Goal: Transaction & Acquisition: Purchase product/service

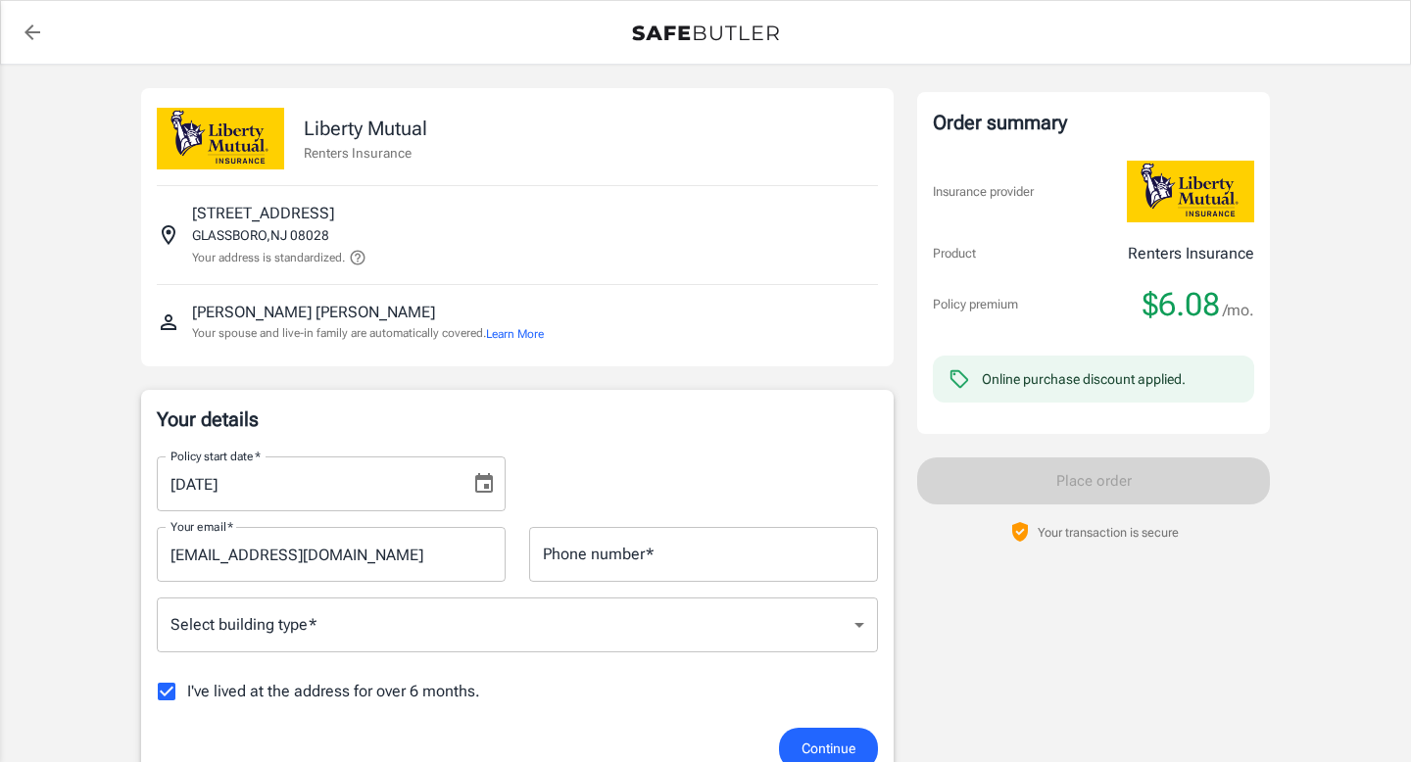
click at [748, 555] on input "Phone number   *" at bounding box center [703, 554] width 349 height 55
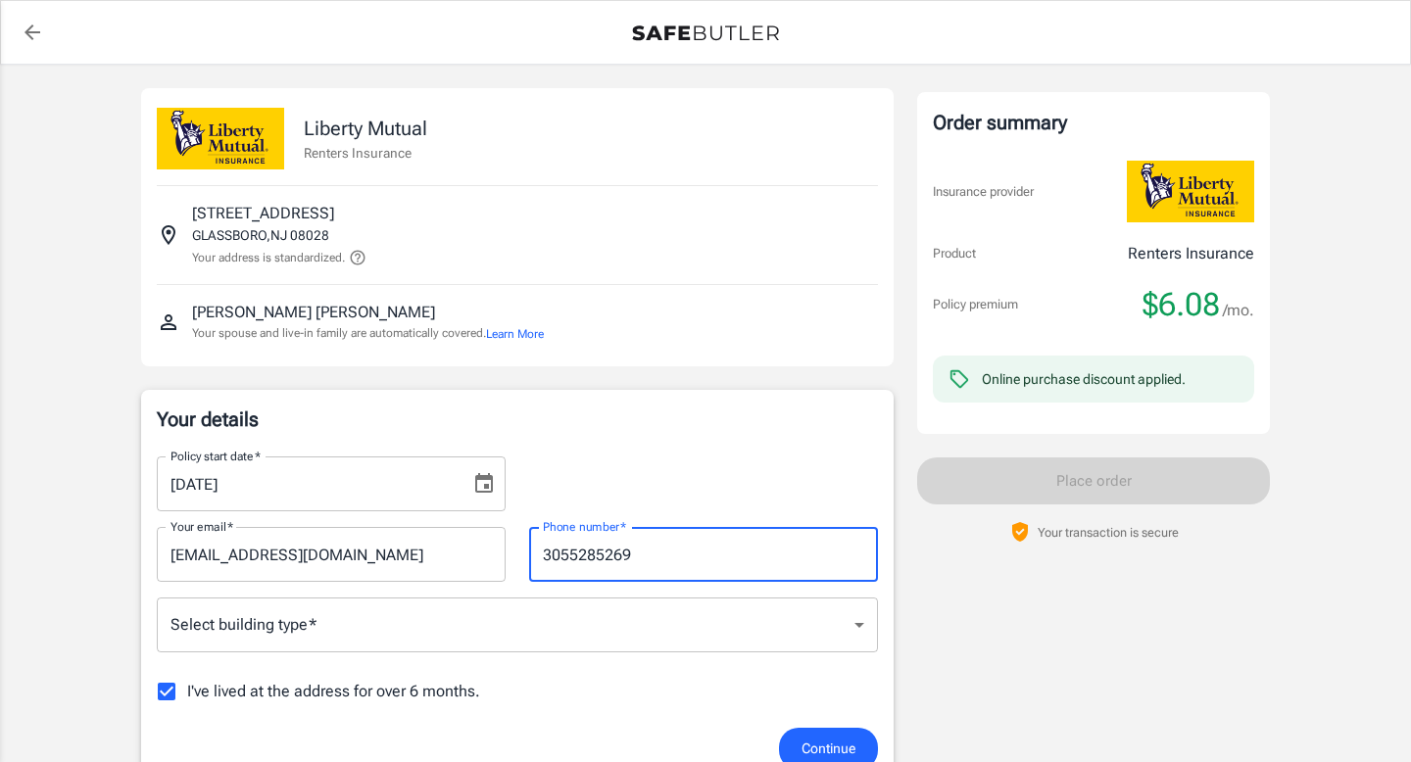
type input "3055285269"
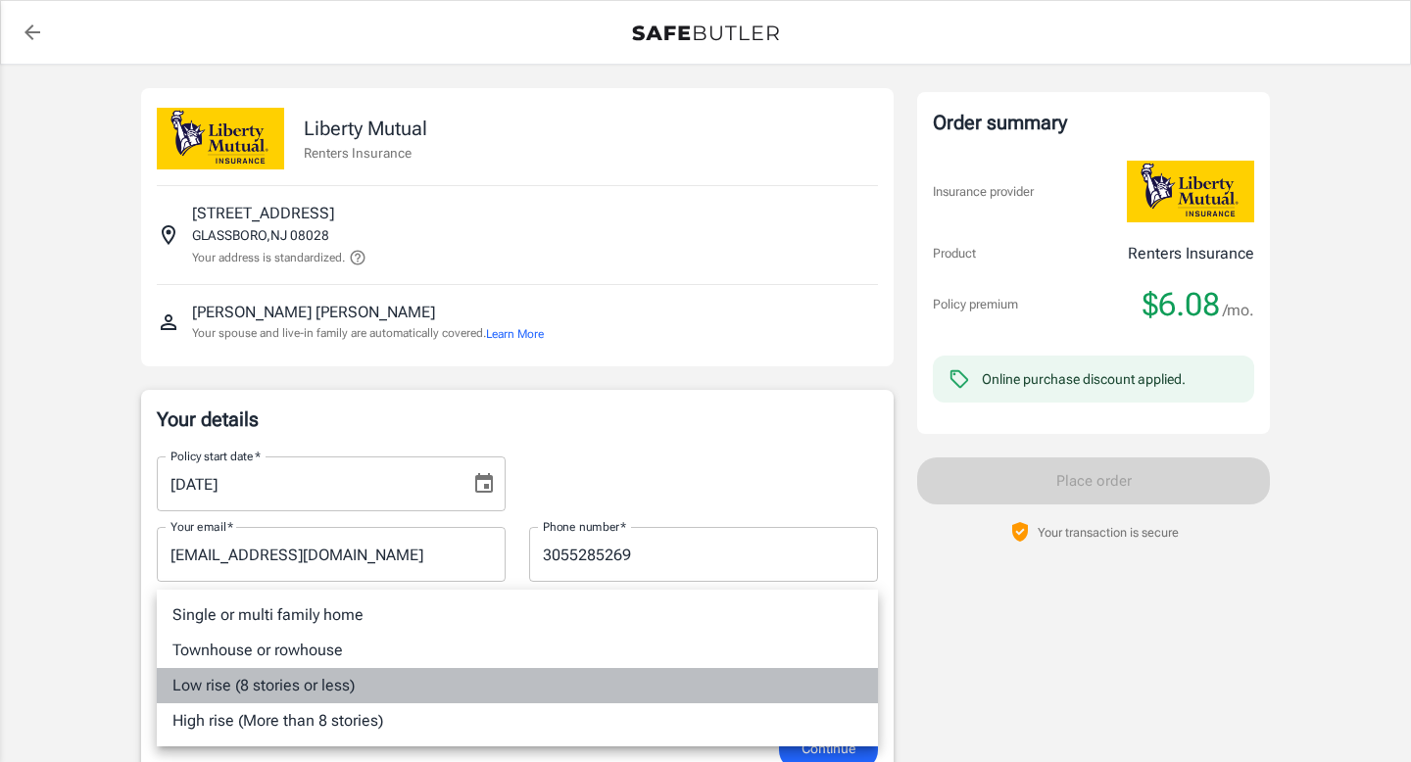
click at [324, 692] on li "Low rise (8 stories or less)" at bounding box center [517, 685] width 721 height 35
type input "lowrise"
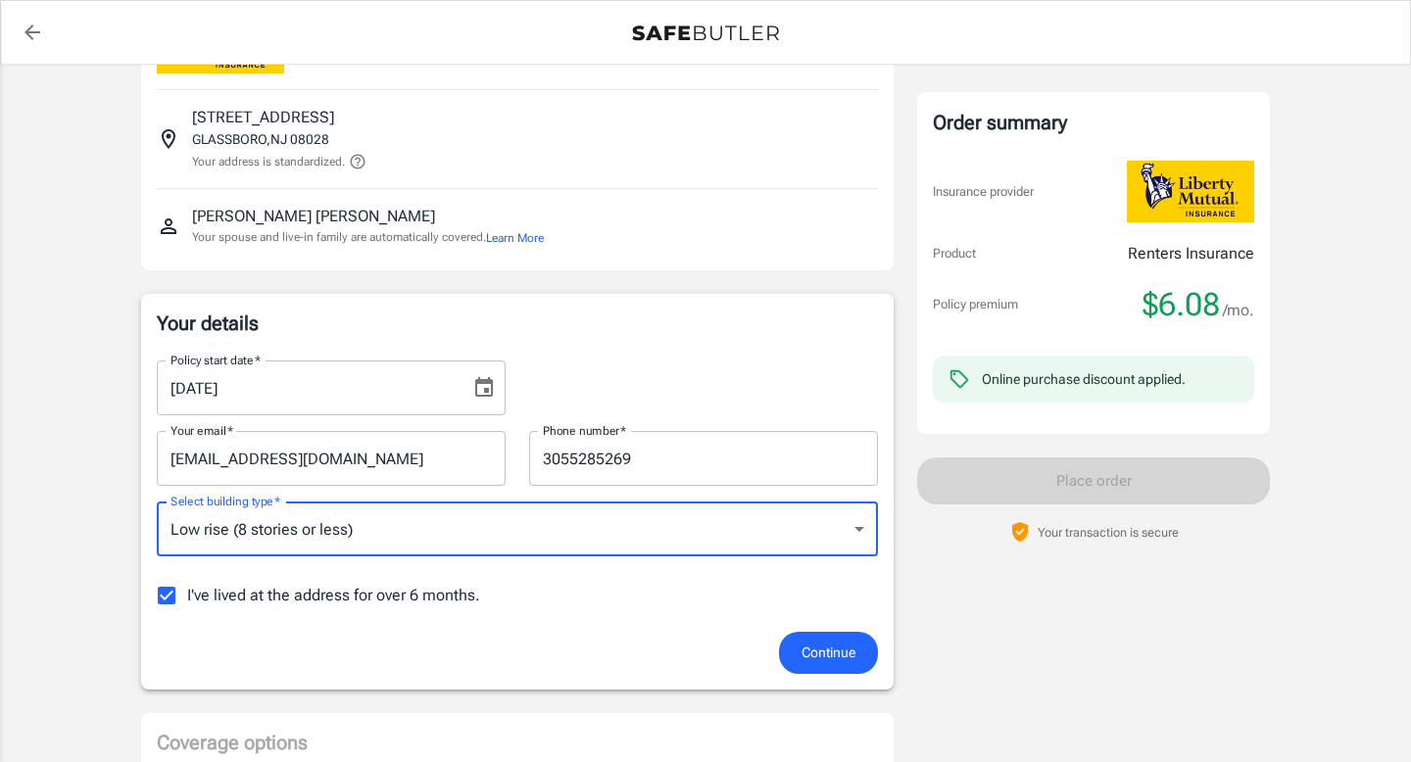
scroll to position [101, 0]
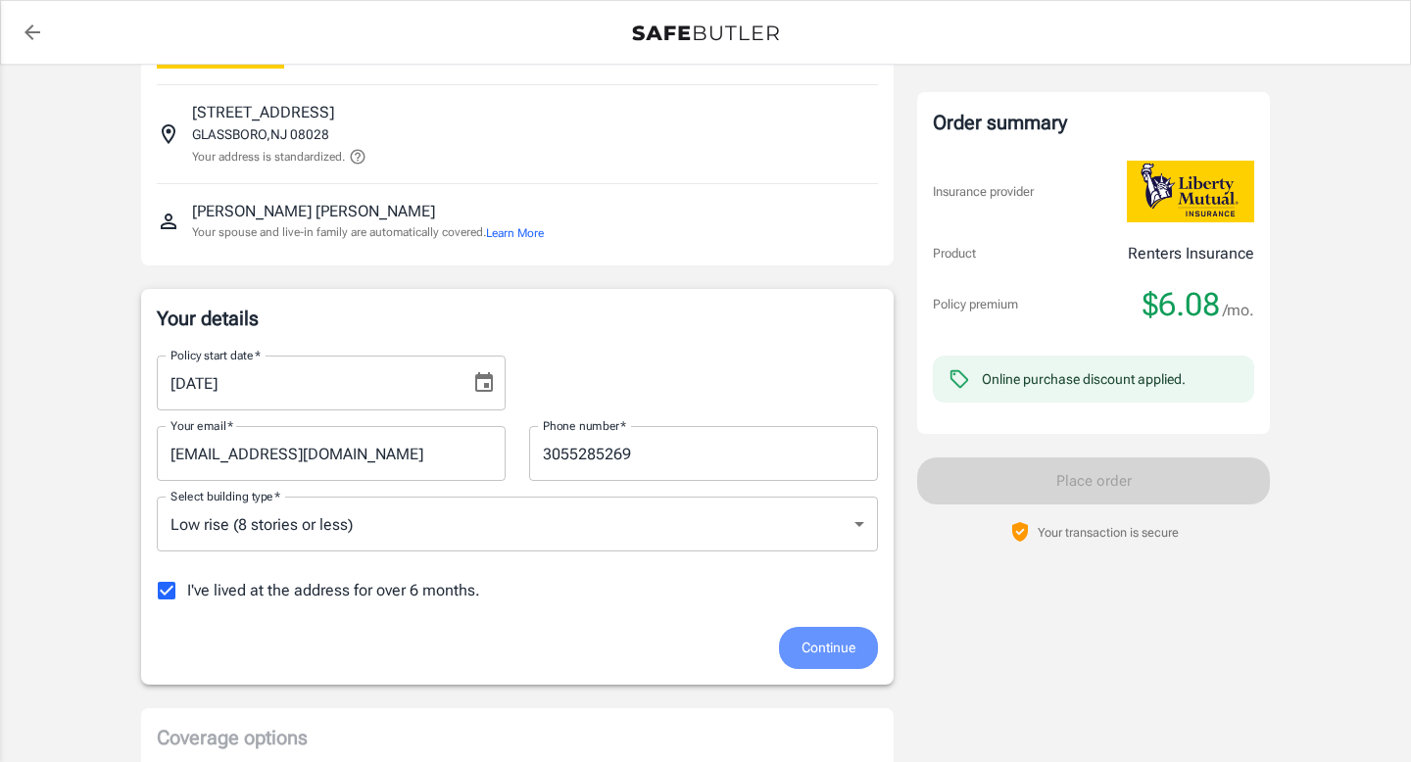
click at [822, 648] on span "Continue" at bounding box center [828, 648] width 54 height 24
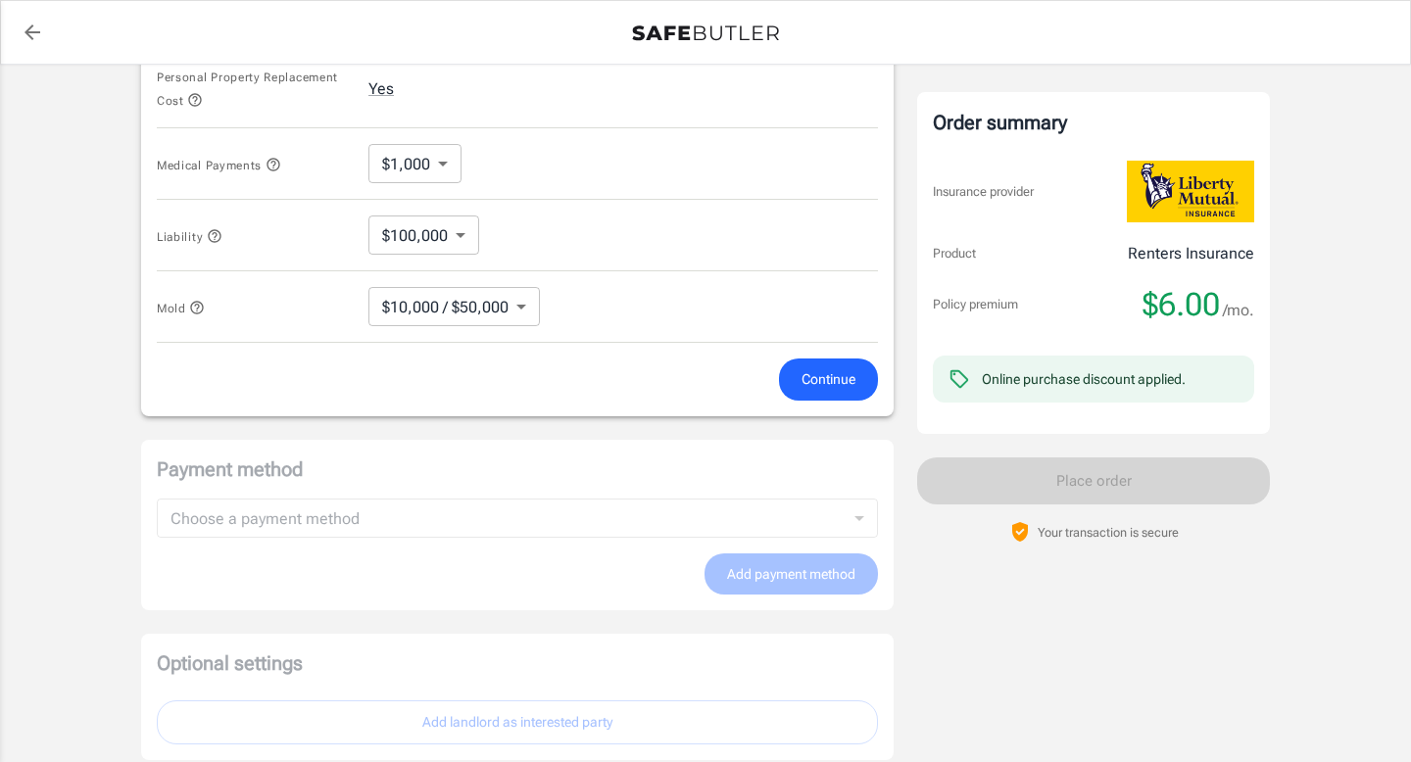
scroll to position [1023, 0]
click at [808, 375] on span "Continue" at bounding box center [828, 377] width 54 height 24
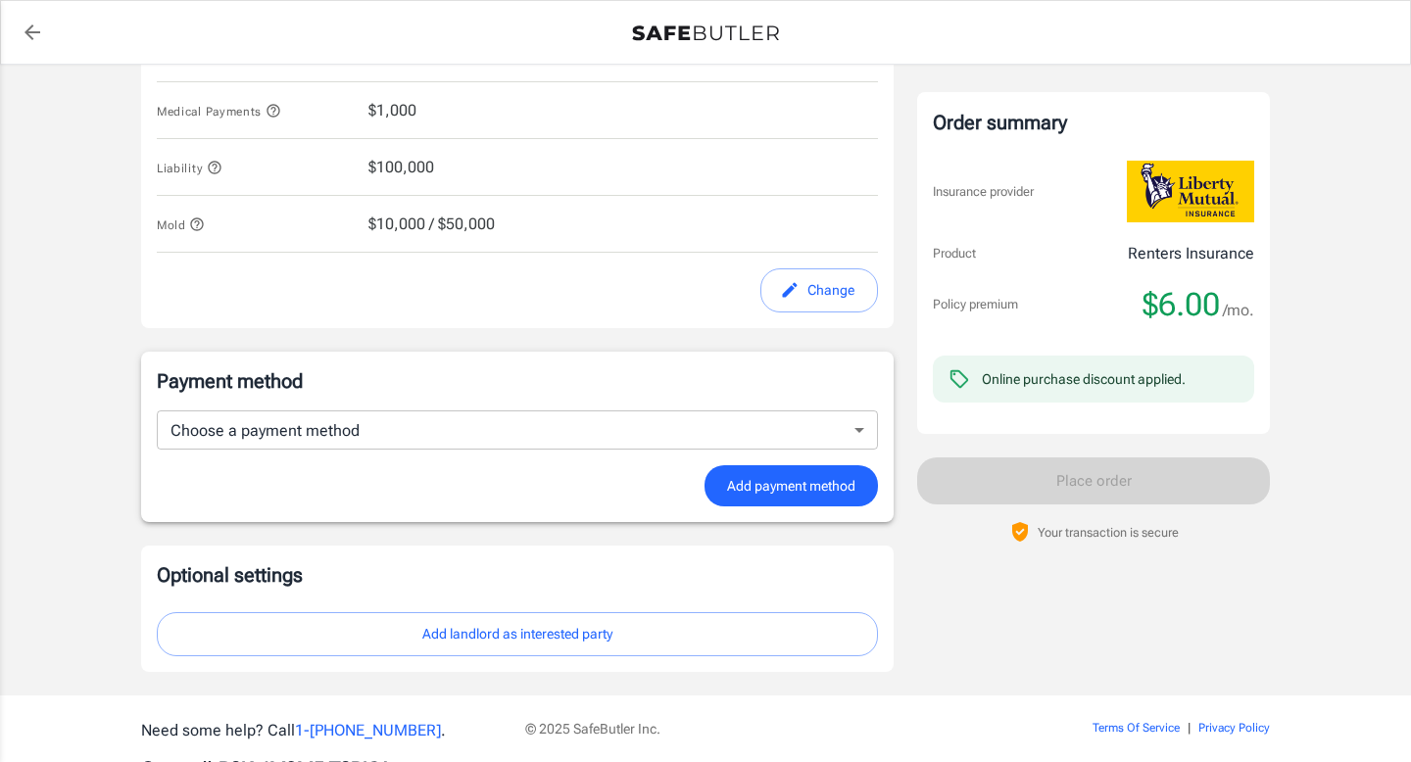
scroll to position [1111, 0]
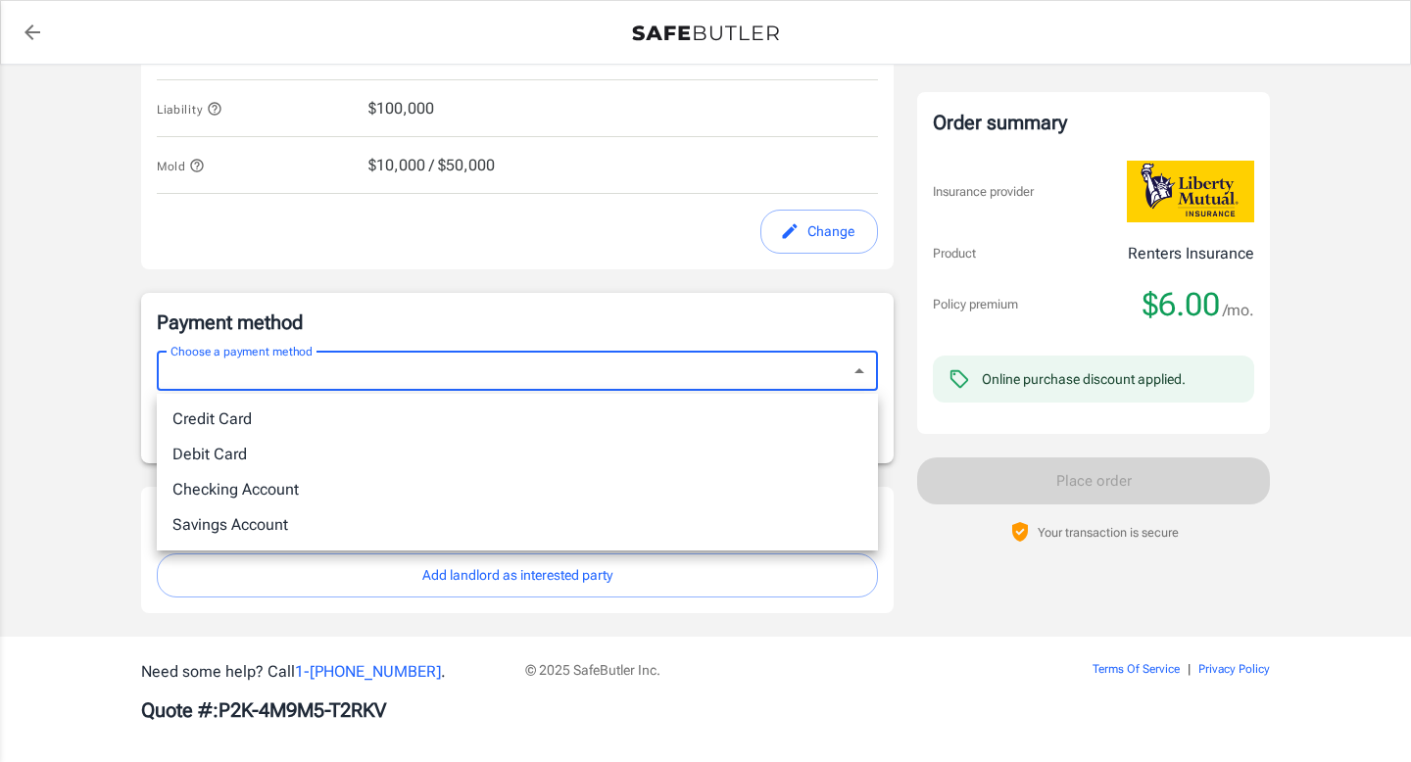
click at [238, 460] on li "Debit Card" at bounding box center [517, 454] width 721 height 35
type input "debit"
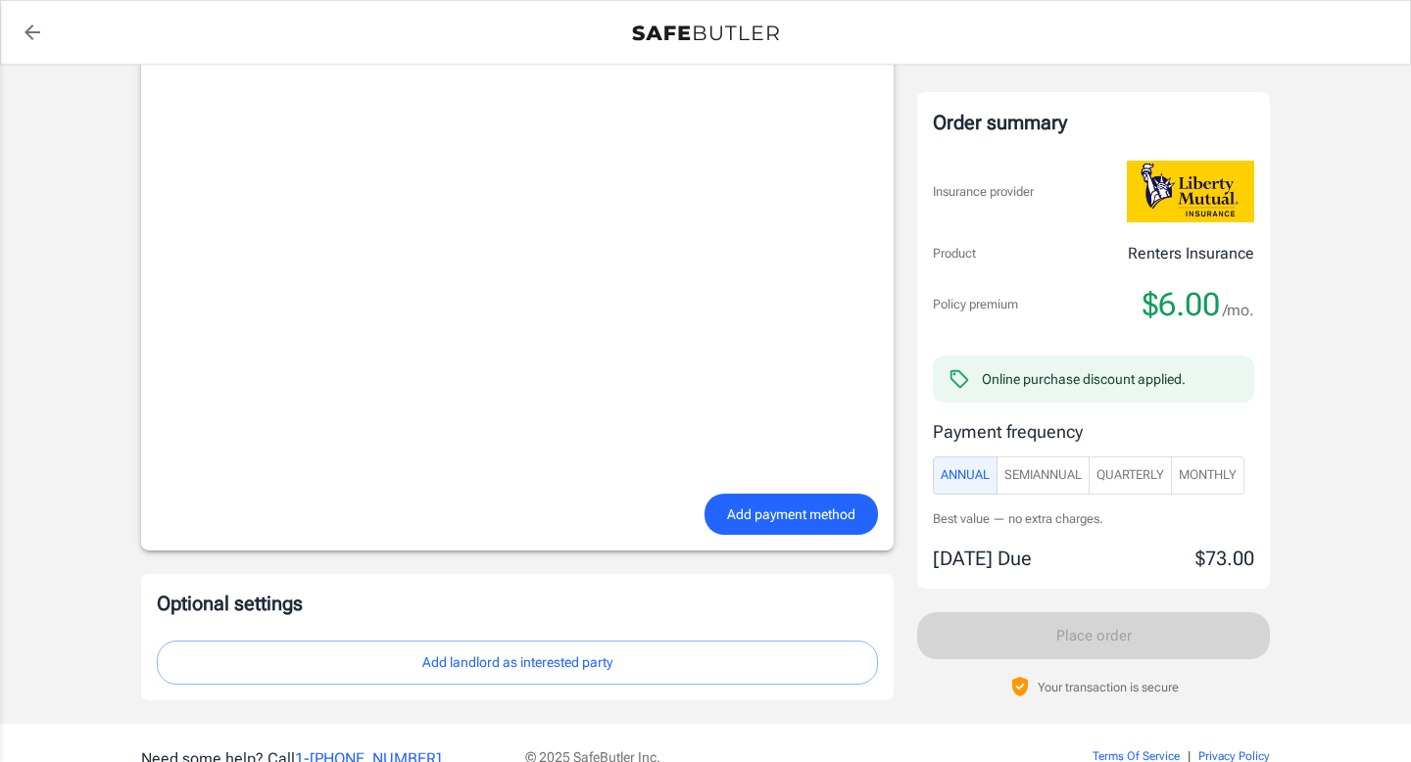
scroll to position [1621, 0]
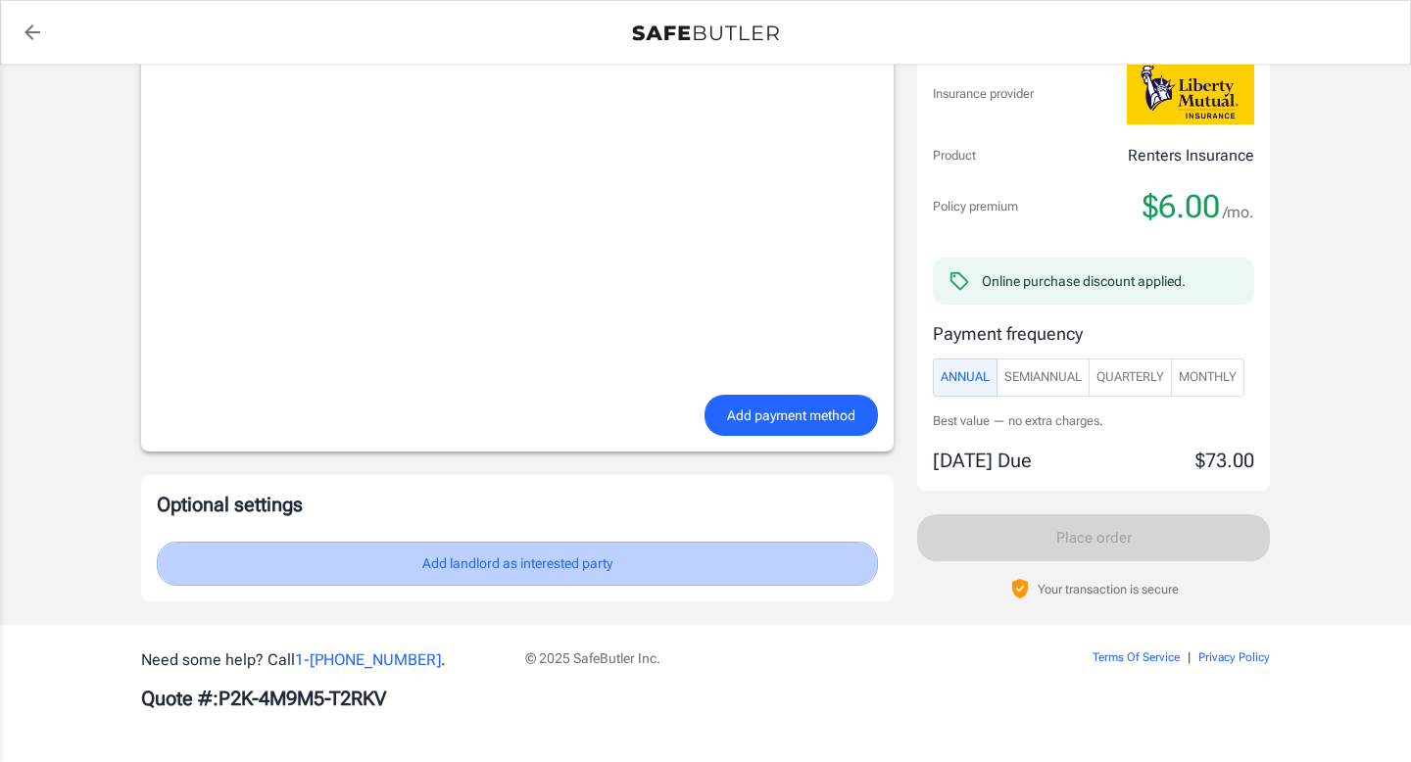
click at [519, 566] on button "Add landlord as interested party" at bounding box center [517, 564] width 721 height 44
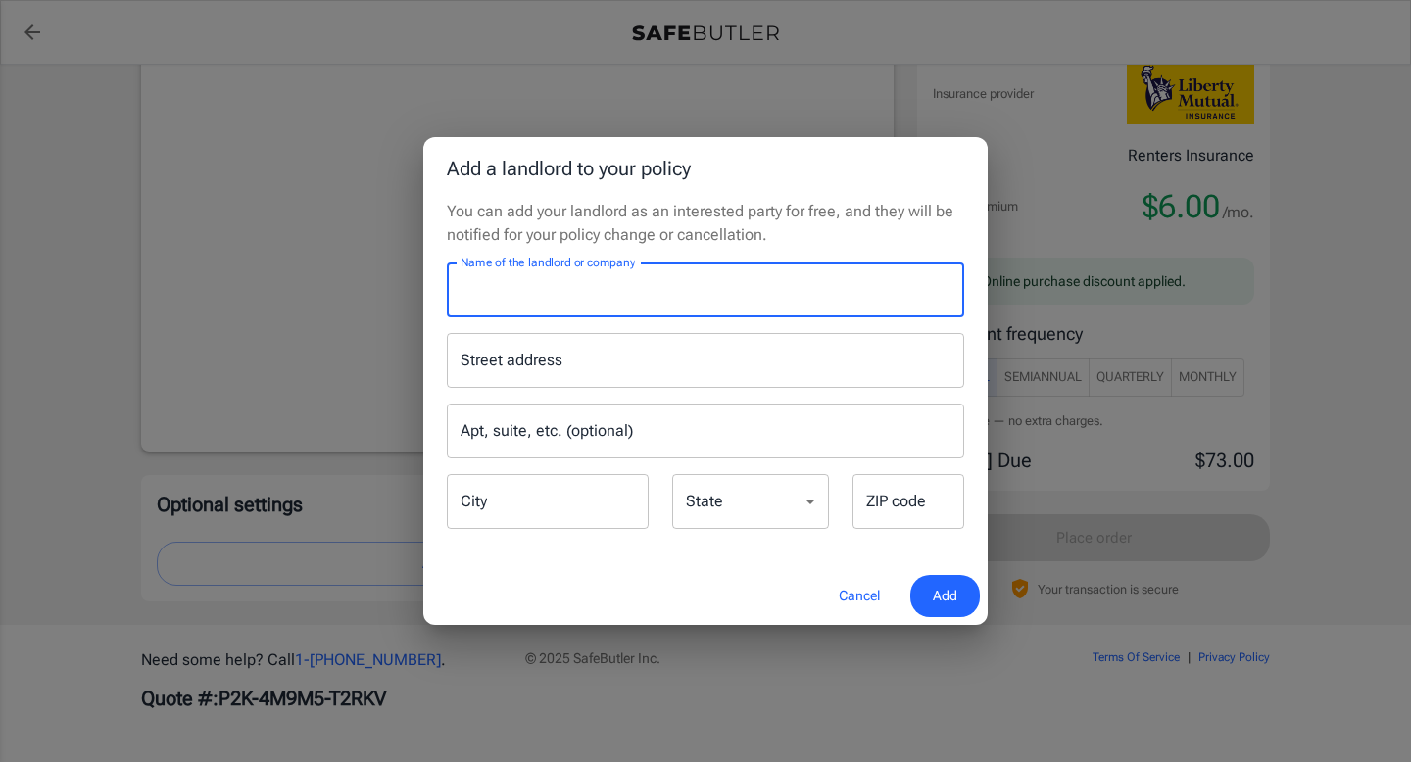
click at [711, 288] on input "Name of the landlord or company" at bounding box center [705, 290] width 517 height 55
type input "Essex Chase LLC"
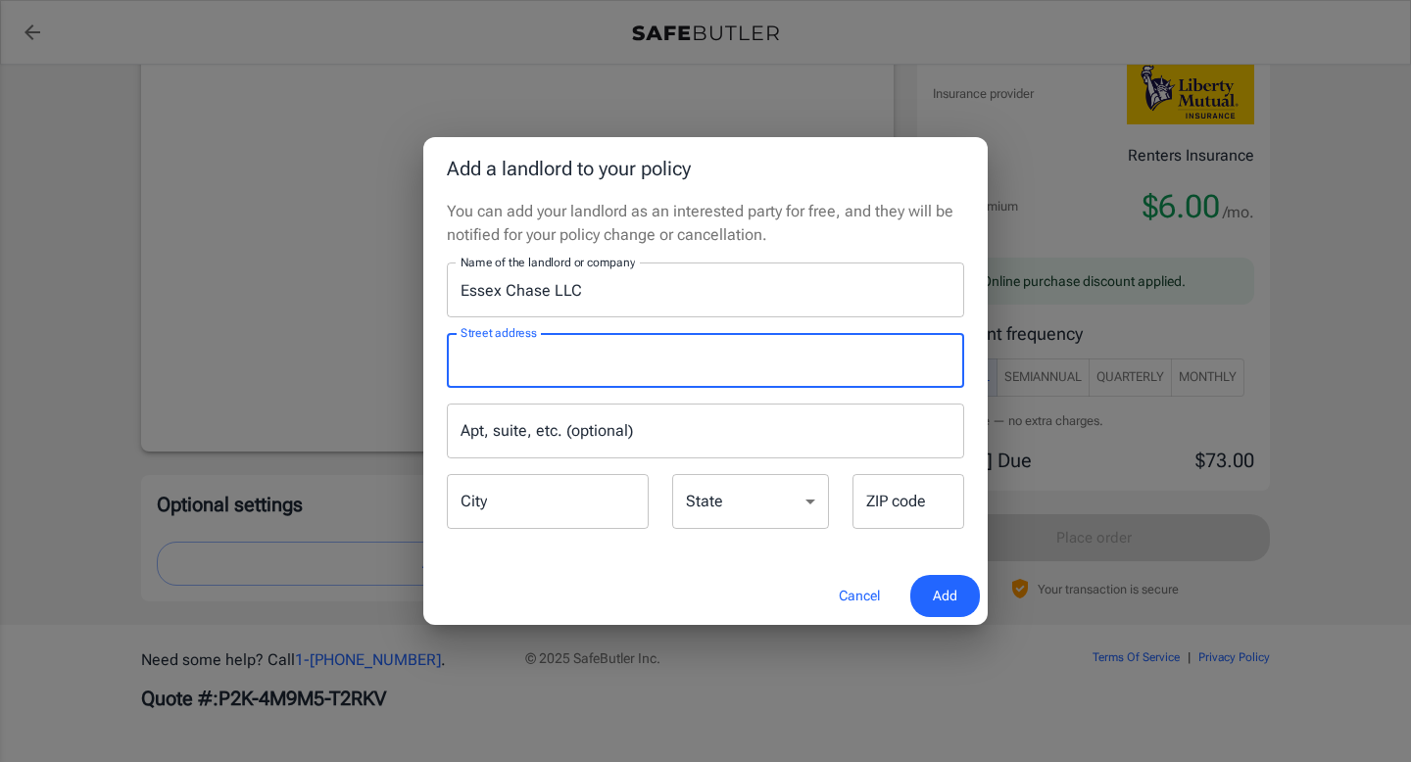
click at [670, 359] on input "Street address" at bounding box center [706, 360] width 500 height 37
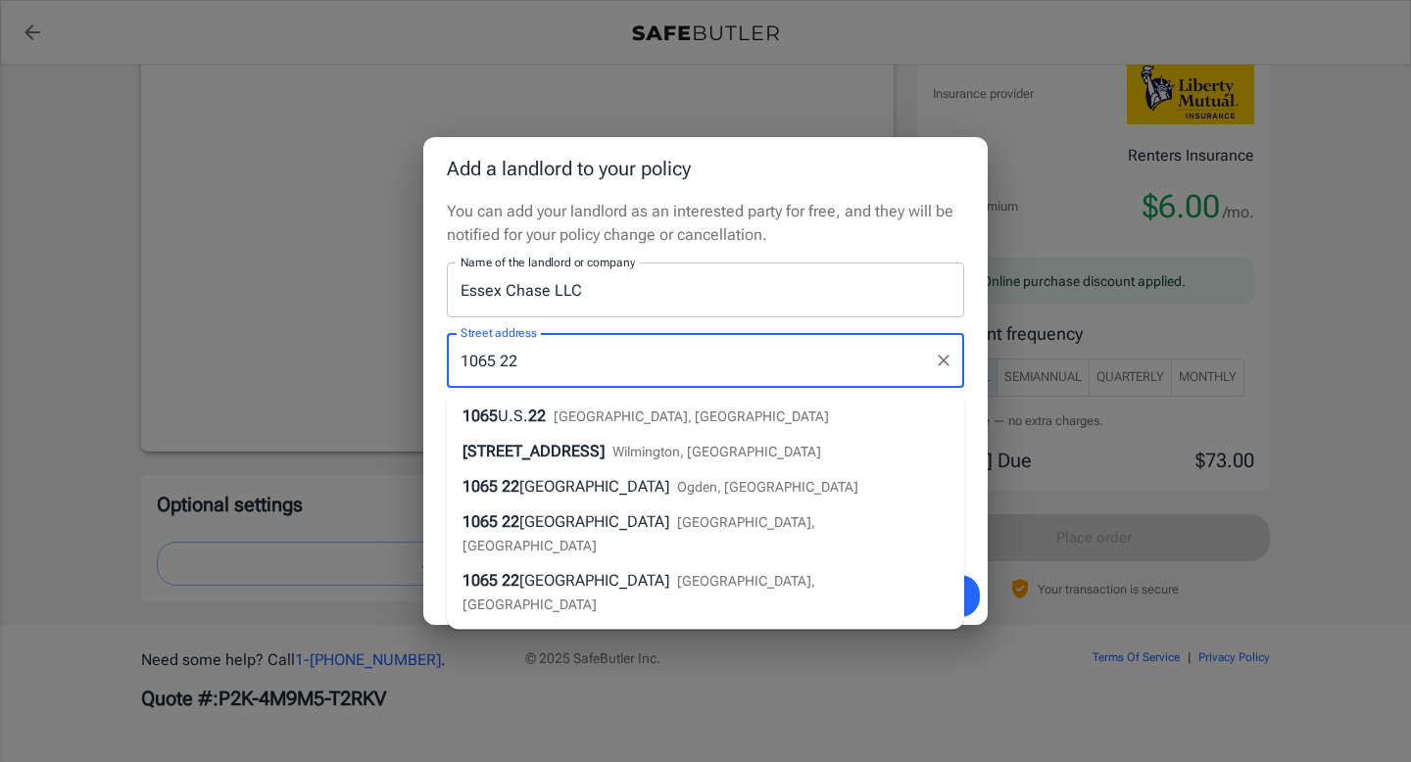
click at [602, 412] on span "[GEOGRAPHIC_DATA], [GEOGRAPHIC_DATA]" at bounding box center [691, 417] width 275 height 16
type input "1065 U.S. 22"
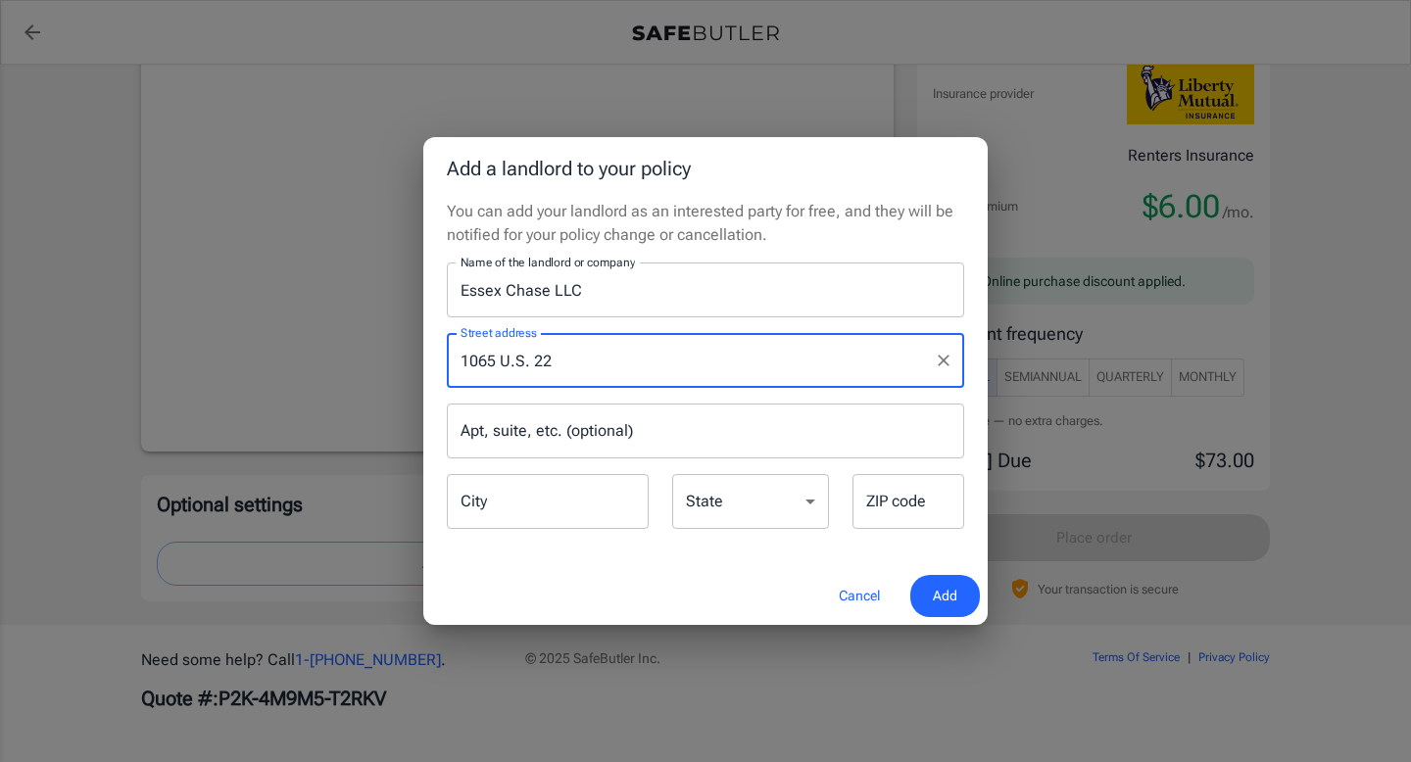
type input "Bridgewater"
select select "NJ"
type input "08807"
type input "1065 U.S. 22"
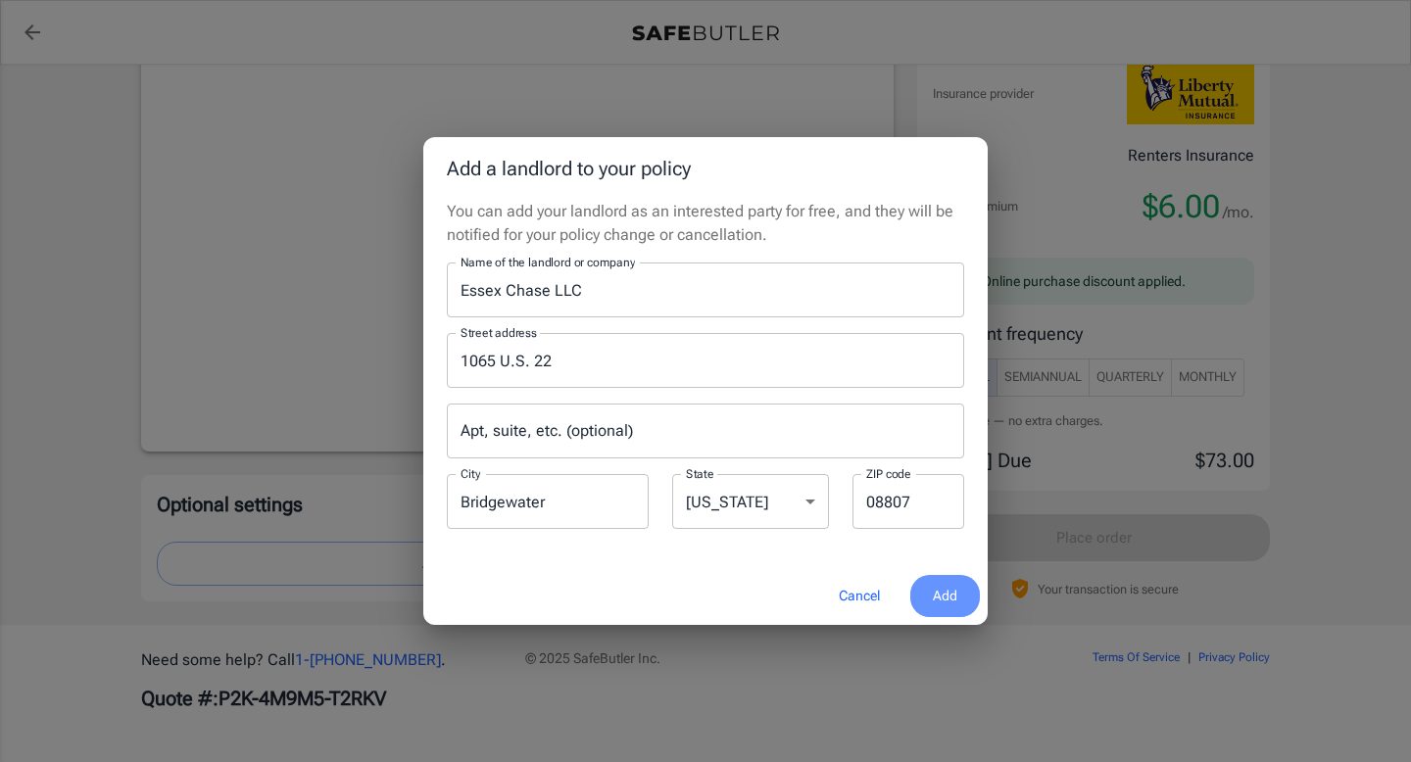
click at [942, 593] on span "Add" at bounding box center [945, 596] width 24 height 24
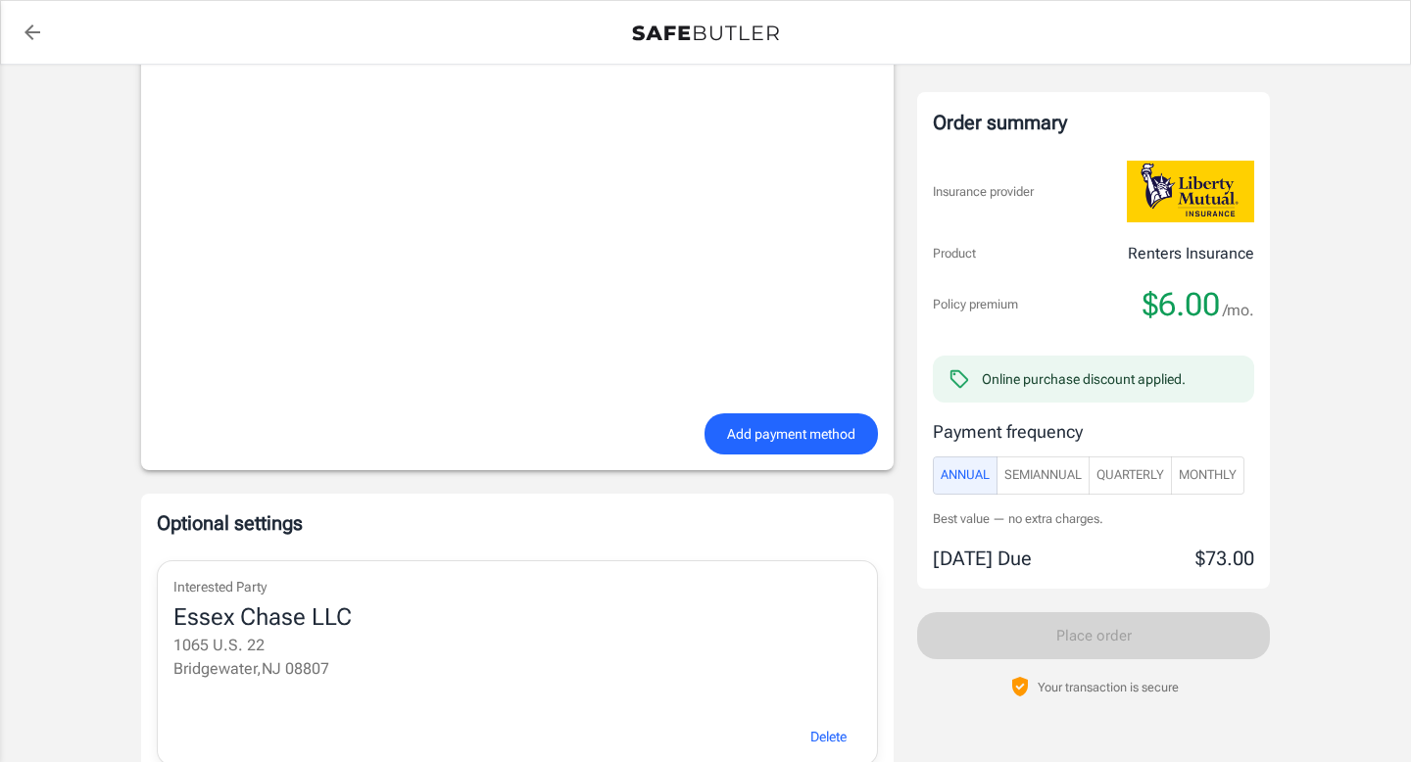
scroll to position [1603, 0]
click at [1223, 480] on span "Monthly" at bounding box center [1208, 475] width 58 height 23
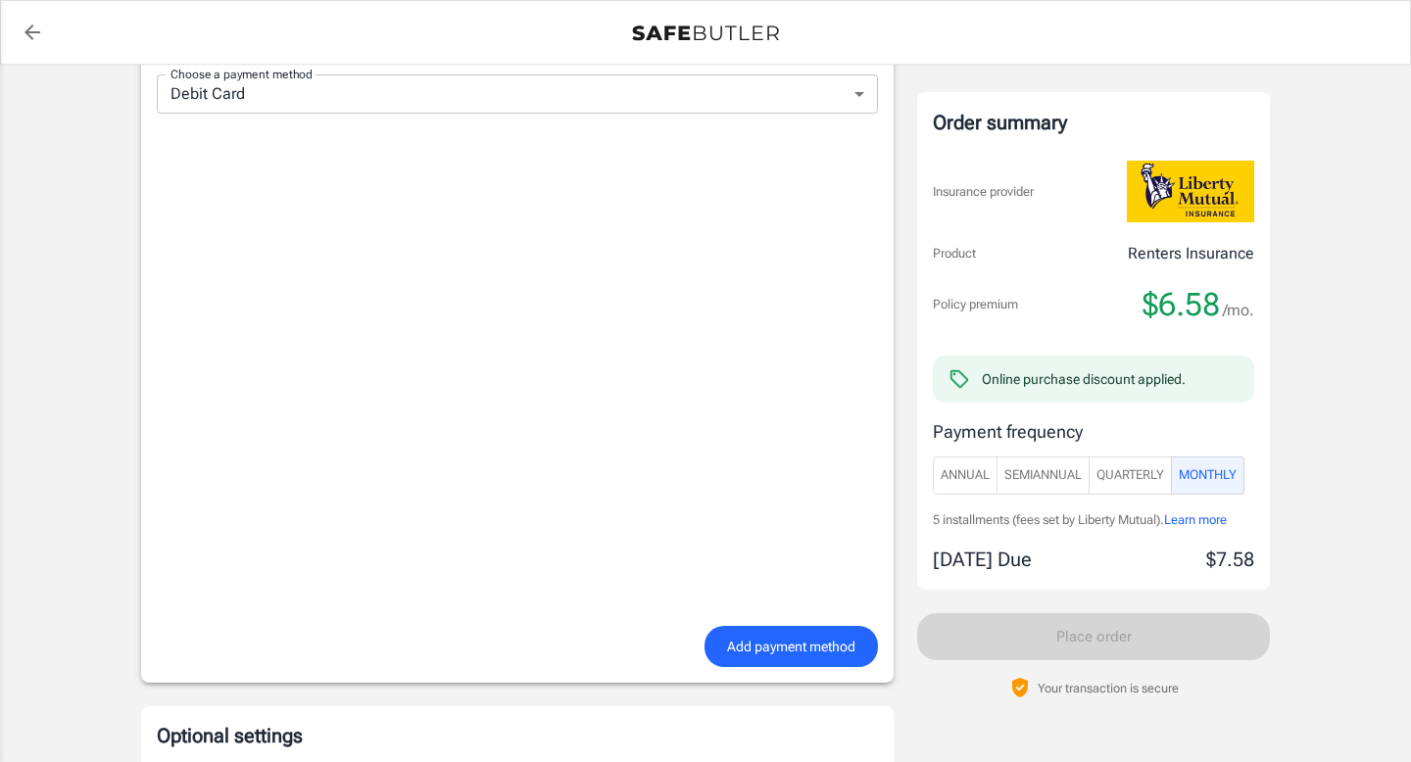
scroll to position [1391, 0]
click at [786, 647] on span "Add payment method" at bounding box center [791, 644] width 128 height 24
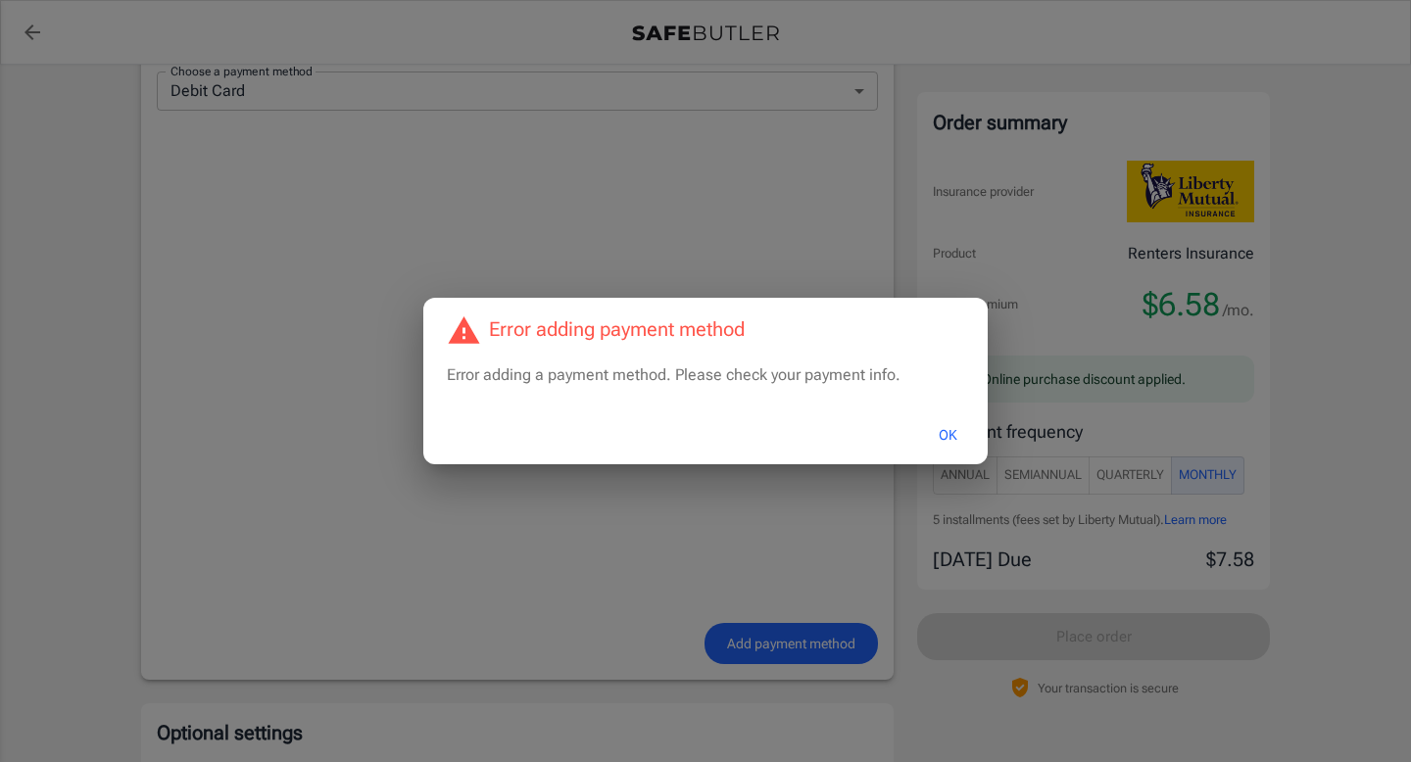
click at [953, 436] on button "OK" at bounding box center [948, 435] width 64 height 42
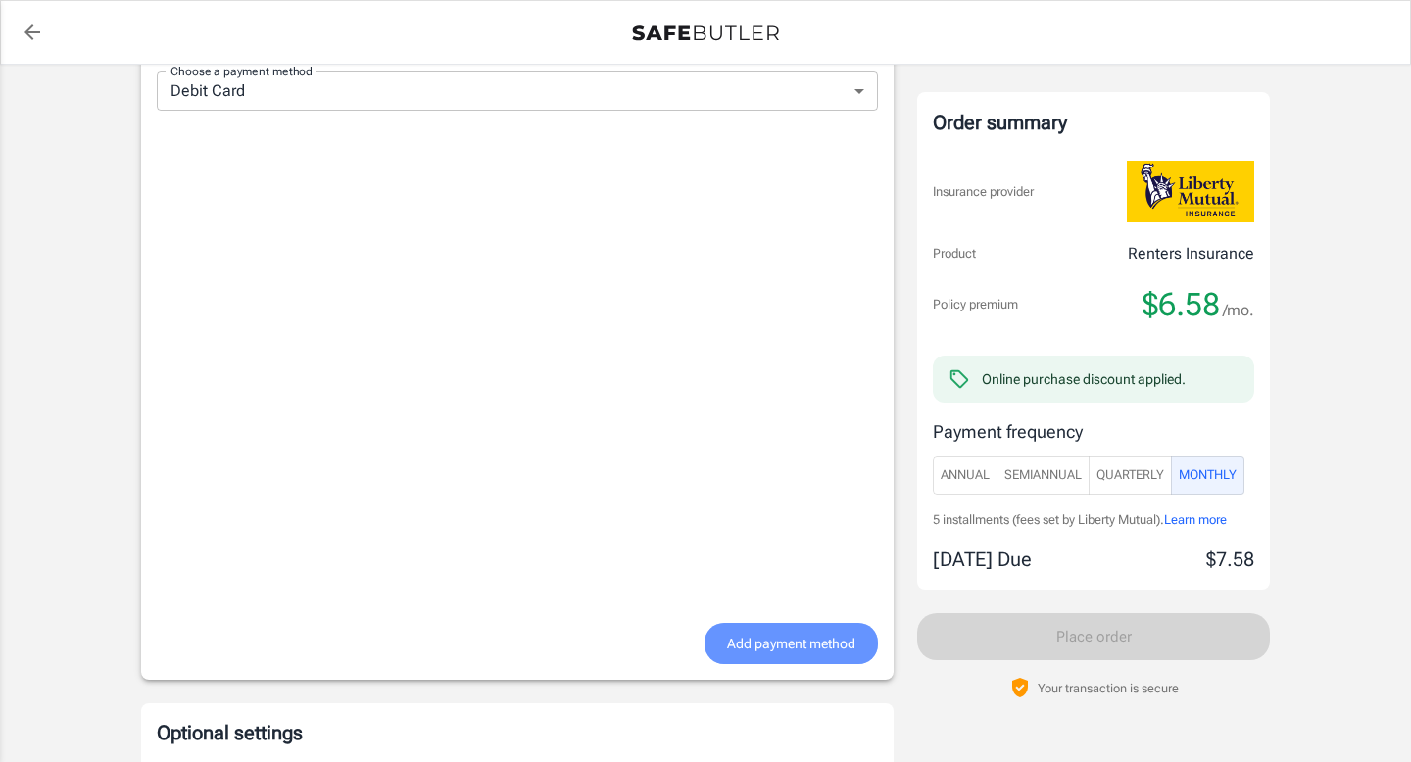
click at [758, 654] on span "Add payment method" at bounding box center [791, 644] width 128 height 24
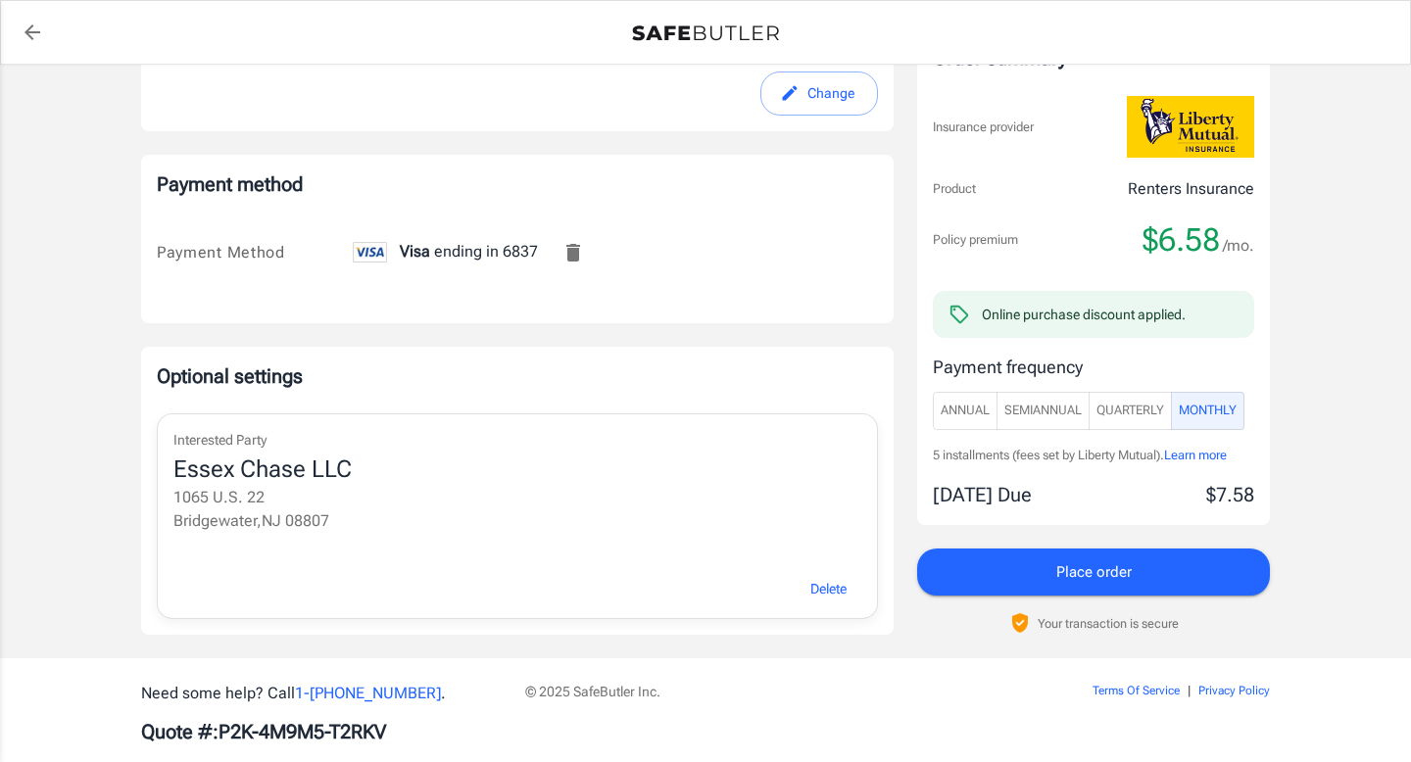
scroll to position [1285, 0]
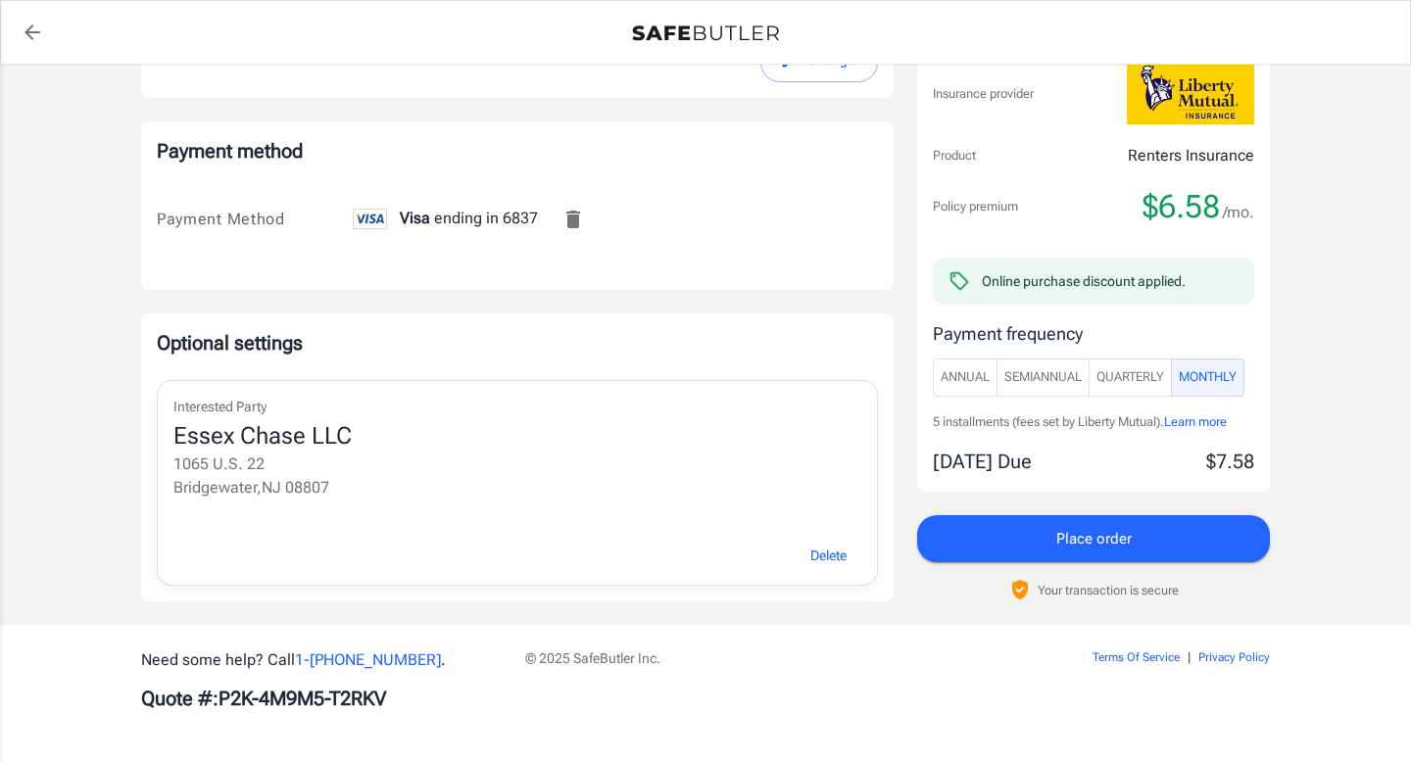
click at [1114, 537] on span "Place order" at bounding box center [1093, 538] width 75 height 25
